Goal: Understand process/instructions: Learn how to perform a task or action

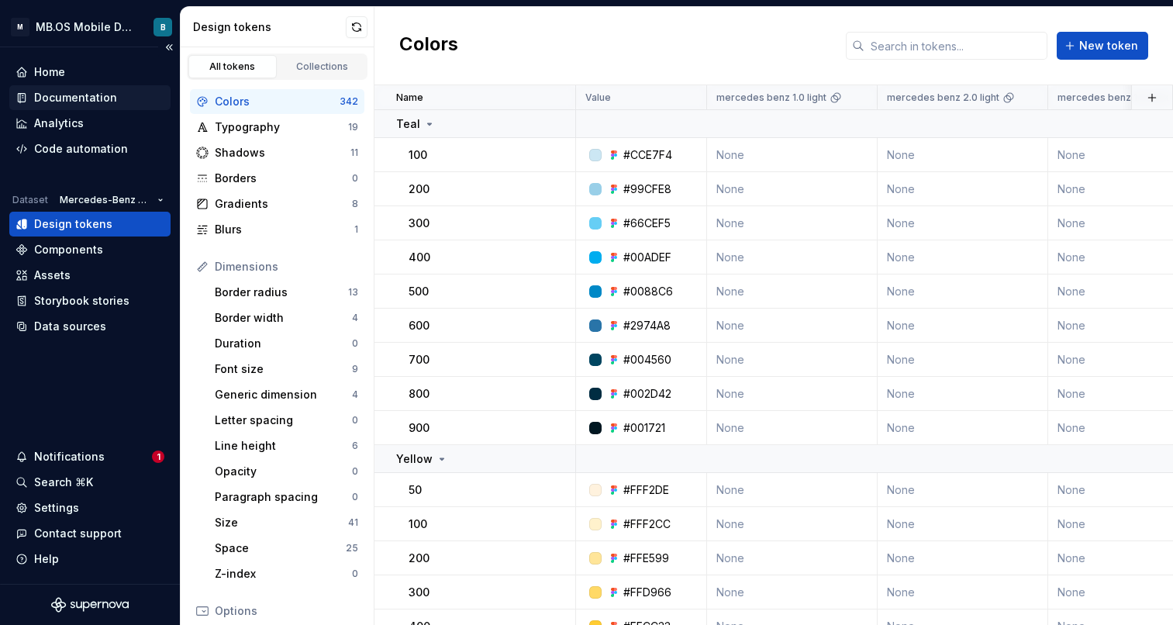
click at [99, 96] on div "Documentation" at bounding box center [75, 98] width 83 height 16
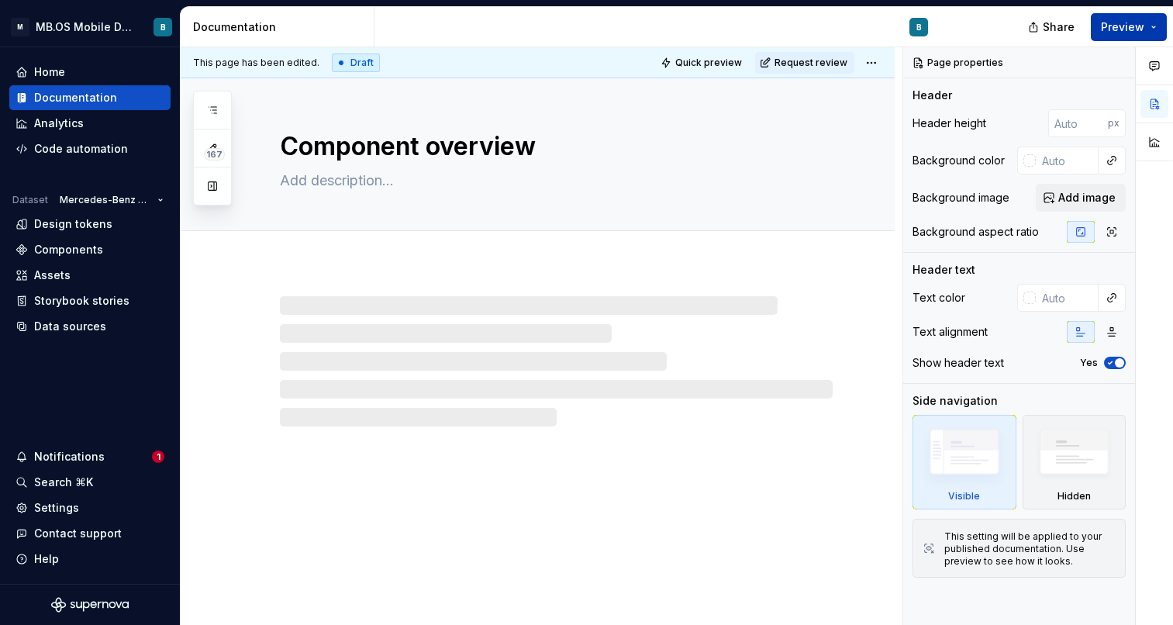
click at [1155, 29] on button "Preview" at bounding box center [1129, 27] width 76 height 28
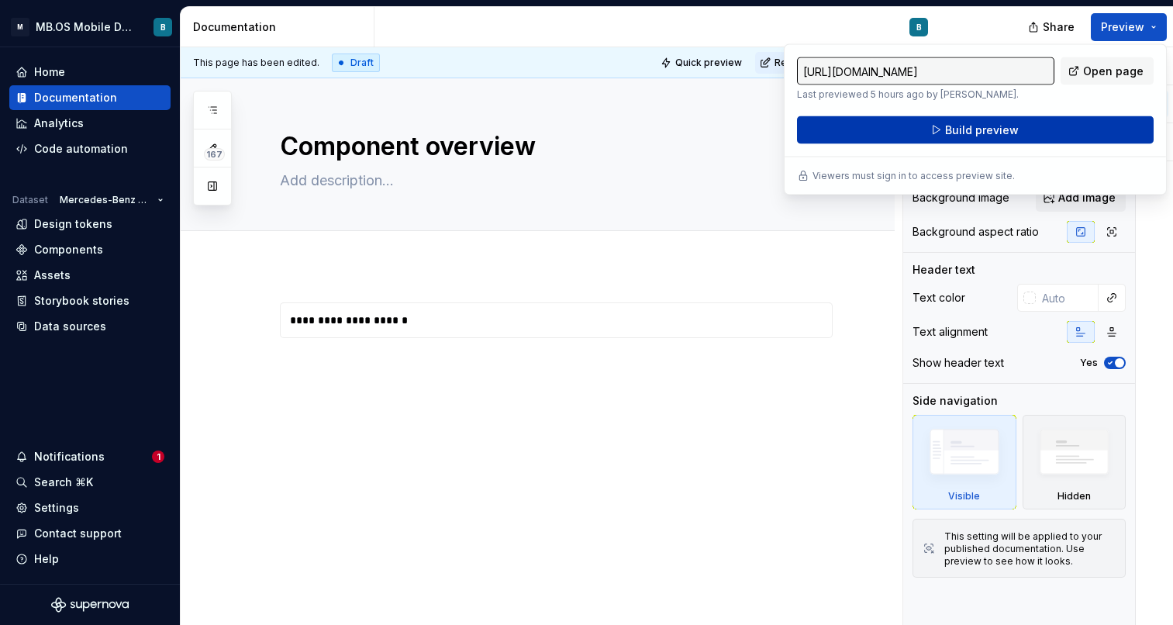
click at [995, 136] on span "Build preview" at bounding box center [982, 131] width 74 height 16
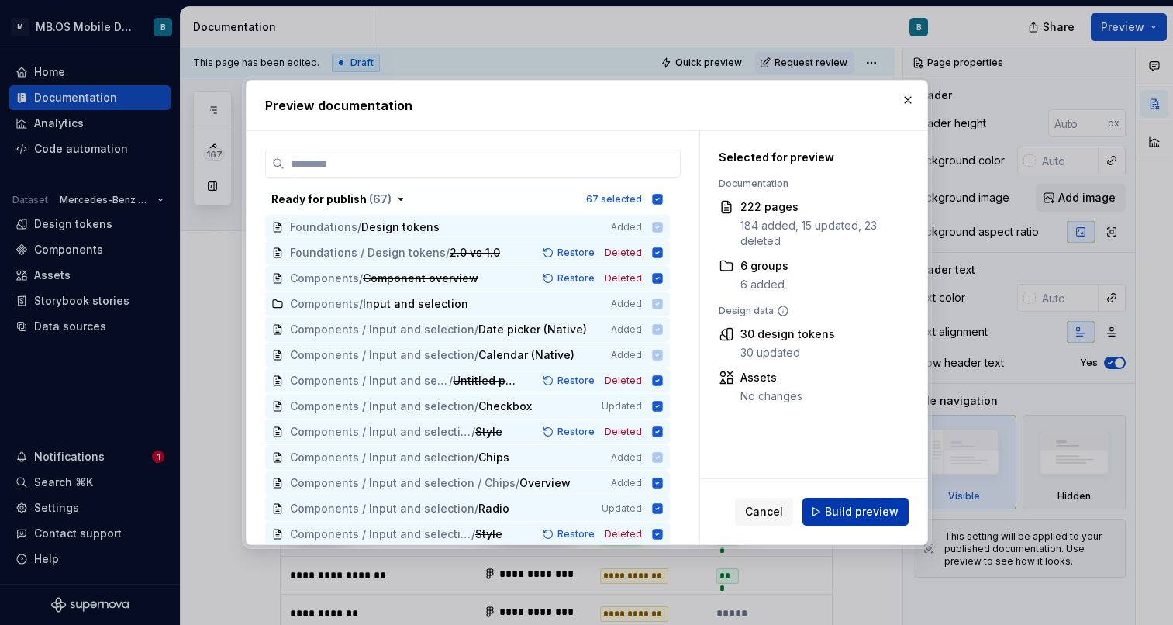
click at [856, 509] on span "Build preview" at bounding box center [862, 512] width 74 height 16
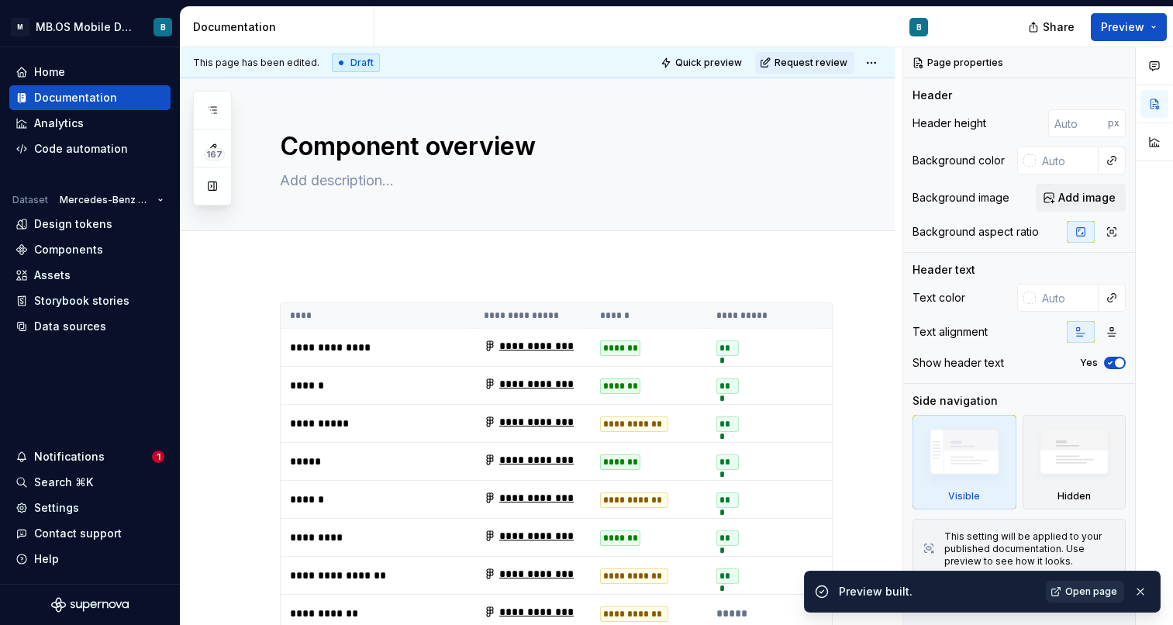
click at [1099, 591] on span "Open page" at bounding box center [1091, 591] width 52 height 12
type textarea "*"
